Goal: Task Accomplishment & Management: Complete application form

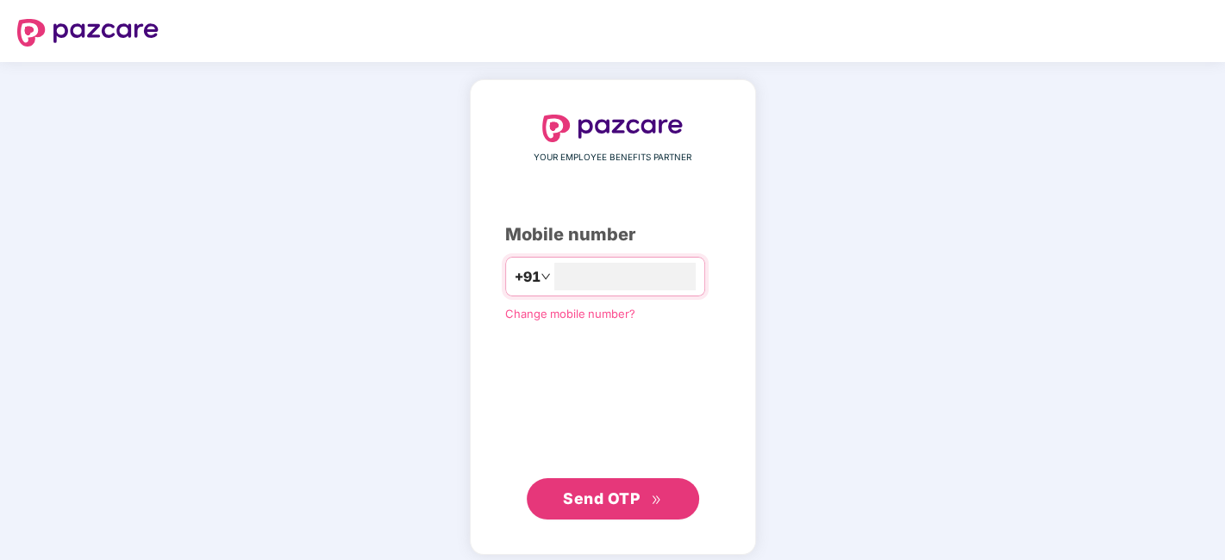
type input "**********"
click at [618, 496] on span "Send OTP" at bounding box center [601, 499] width 77 height 18
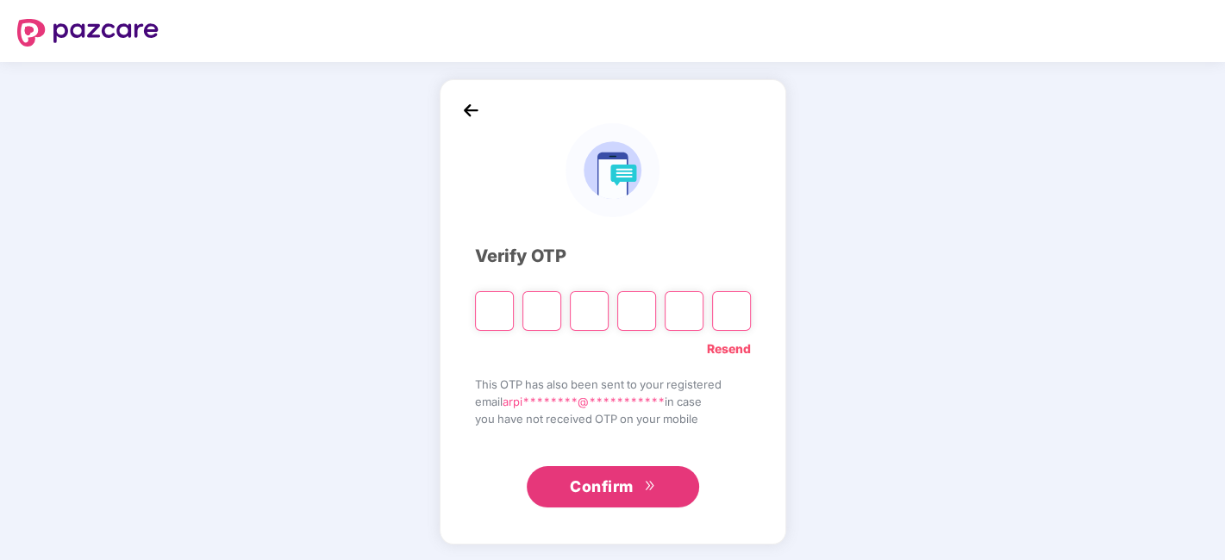
type input "*"
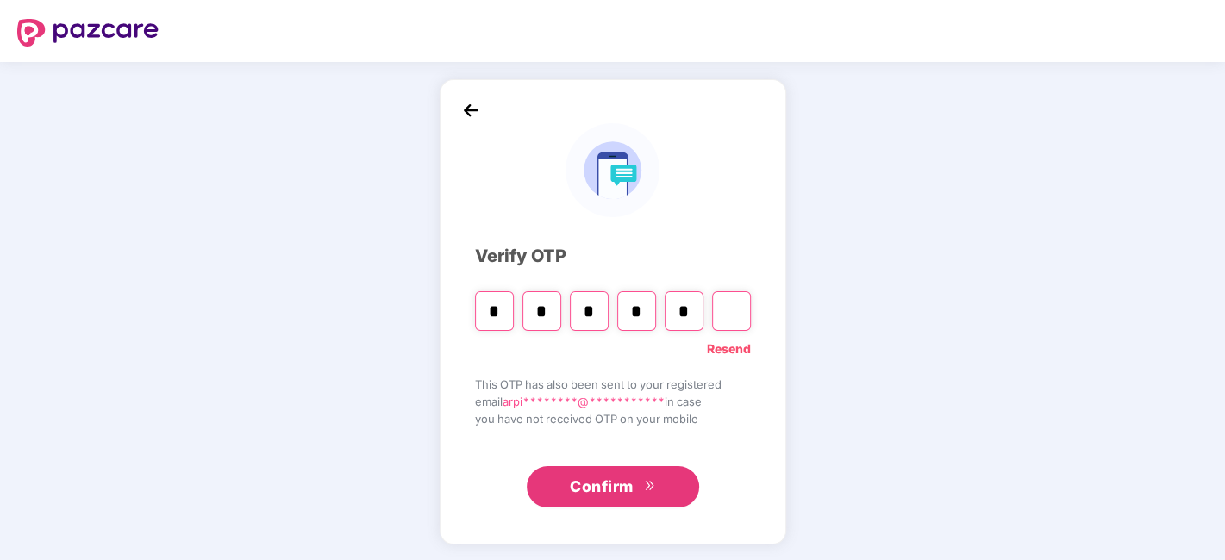
type input "*"
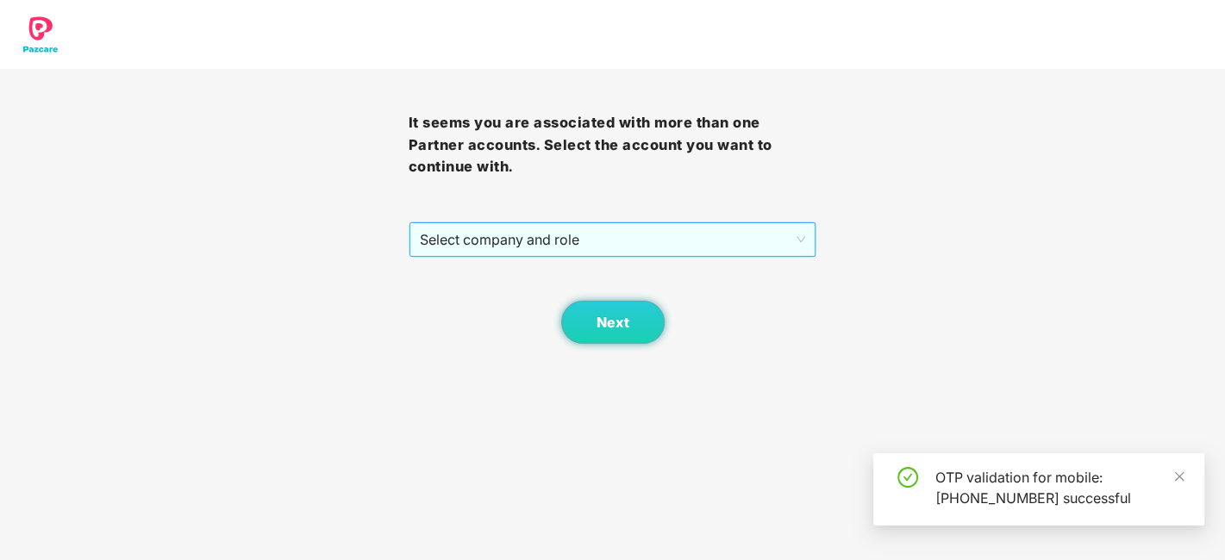
click at [598, 242] on span "Select company and role" at bounding box center [613, 239] width 386 height 33
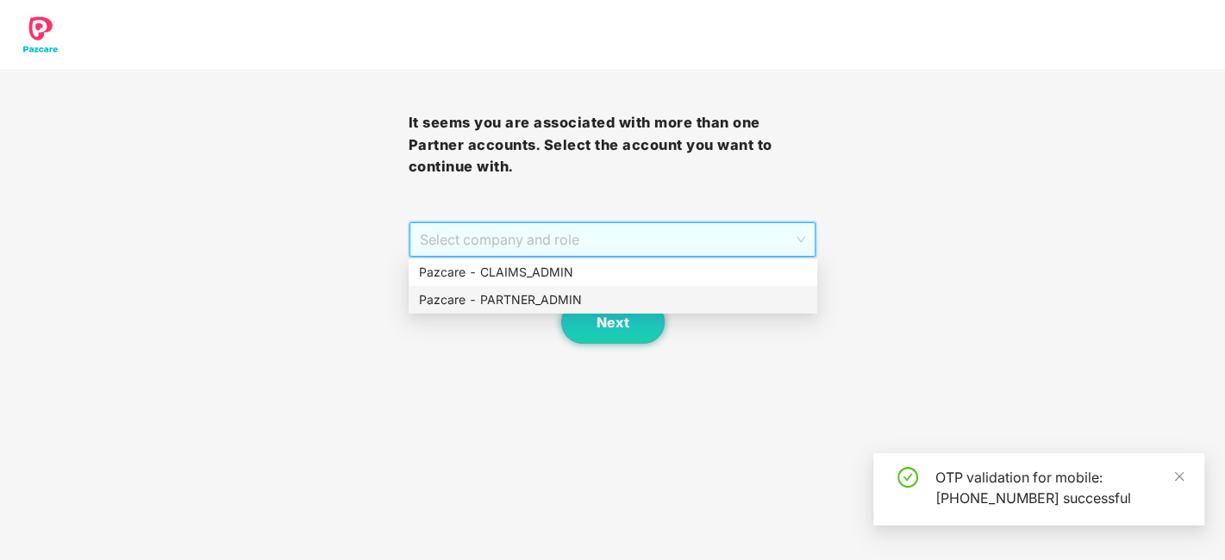
click at [501, 297] on div "Pazcare - PARTNER_ADMIN" at bounding box center [613, 300] width 388 height 19
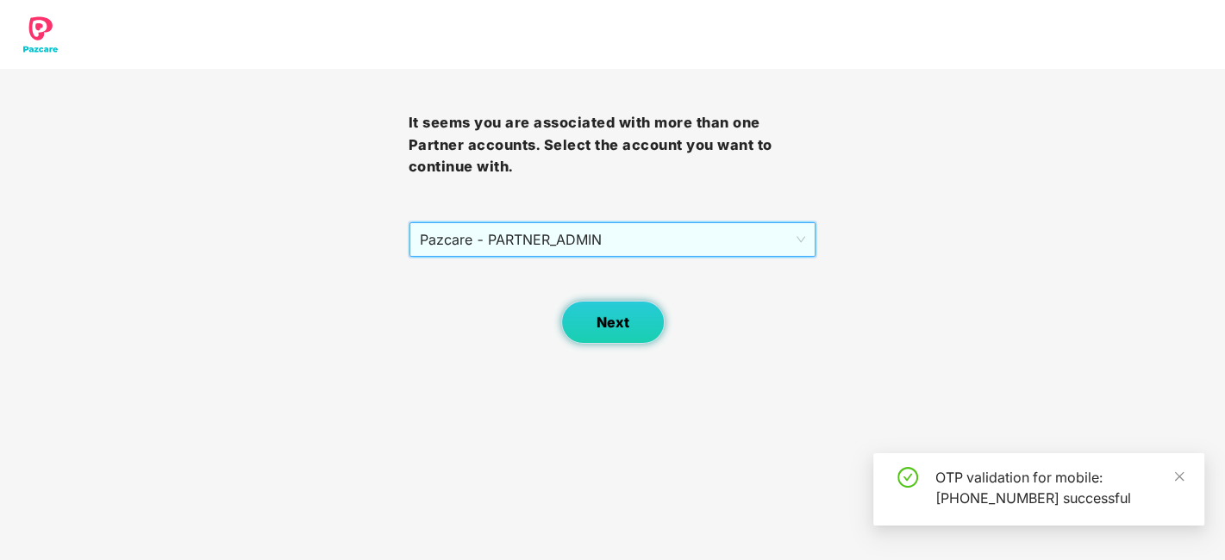
click at [623, 321] on span "Next" at bounding box center [613, 323] width 33 height 16
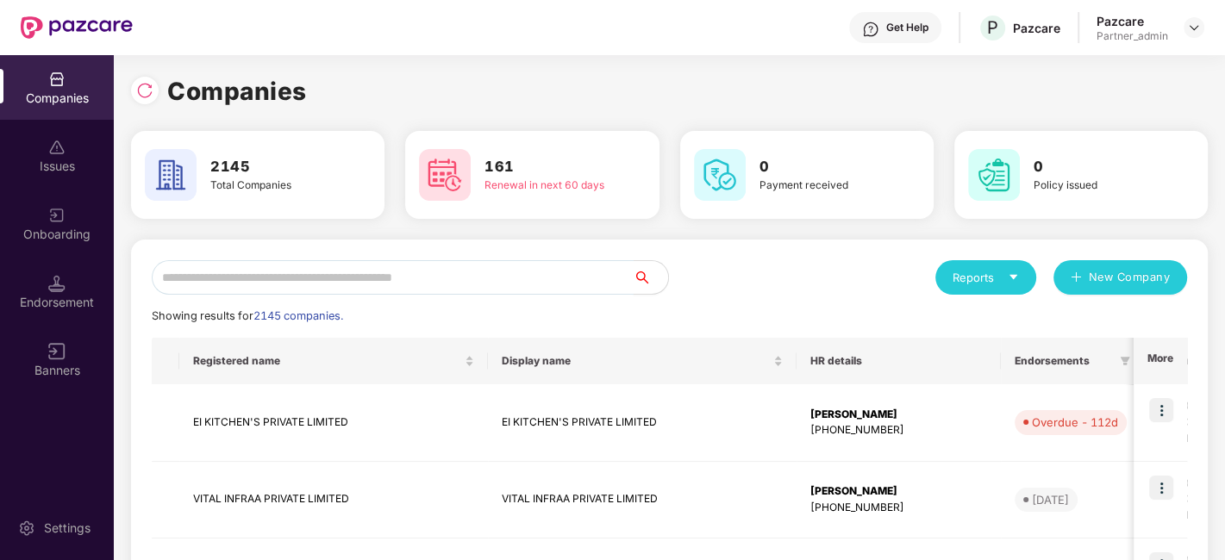
click at [428, 274] on input "text" at bounding box center [393, 277] width 482 height 34
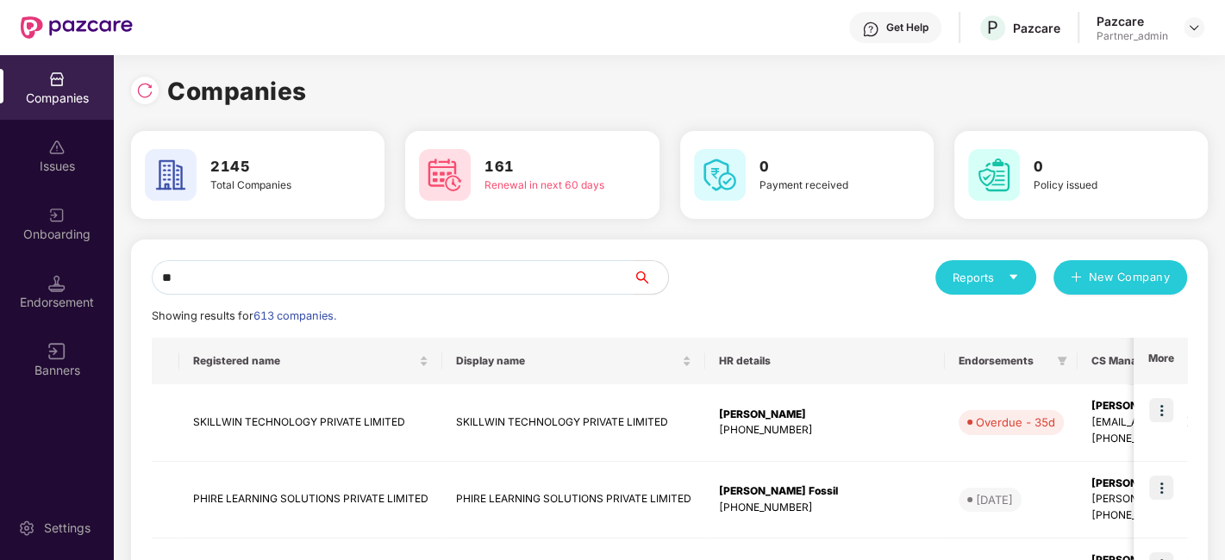
type input "*"
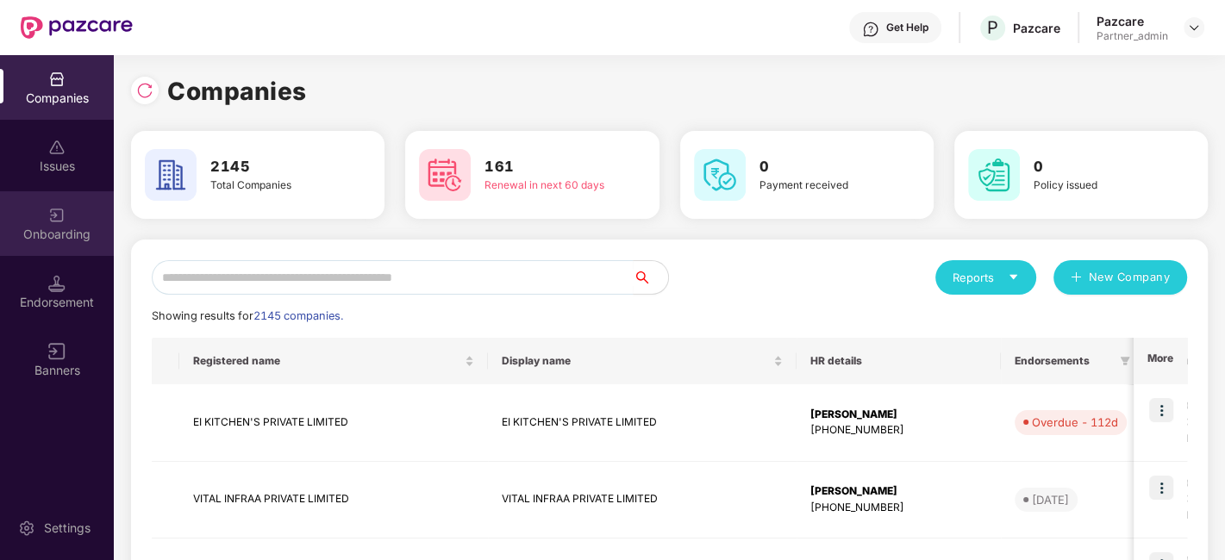
click at [47, 226] on div "Onboarding" at bounding box center [57, 234] width 114 height 17
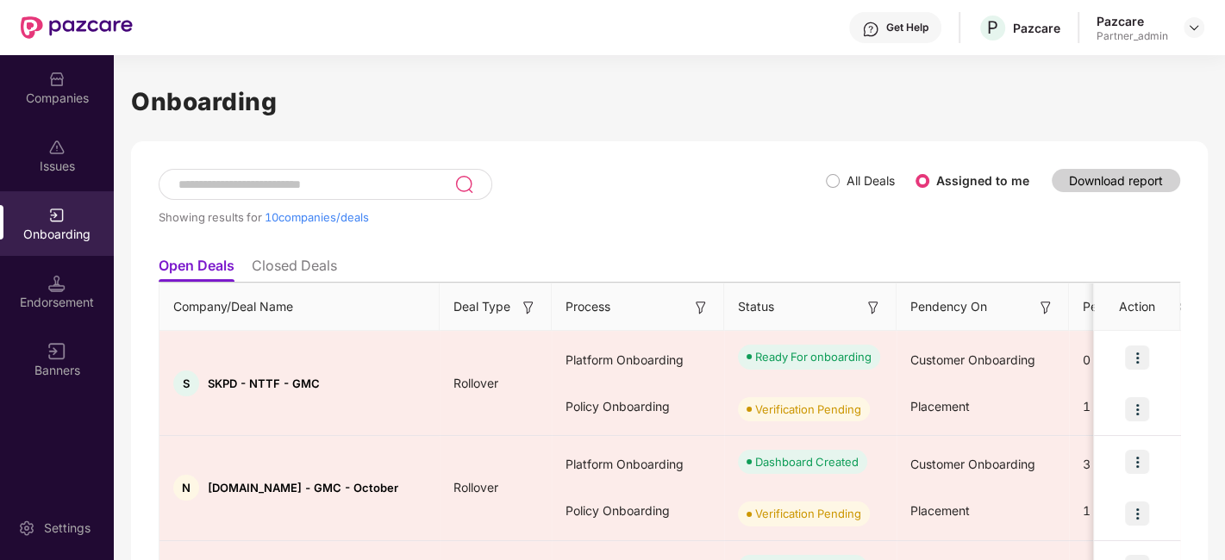
click at [253, 184] on input at bounding box center [316, 185] width 278 height 15
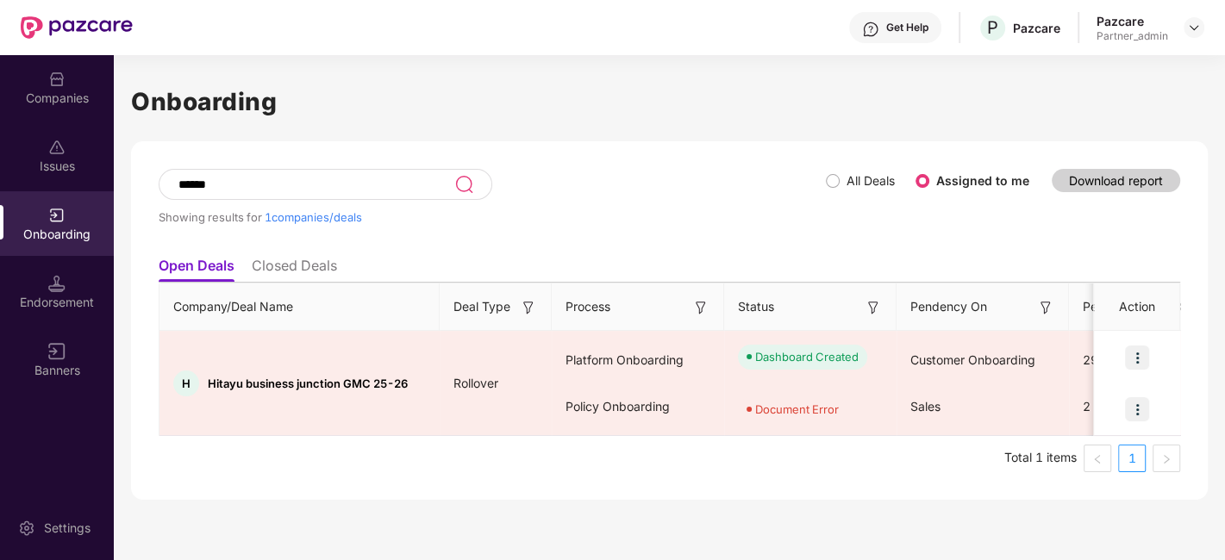
type input "******"
